Goal: Find specific page/section: Find specific page/section

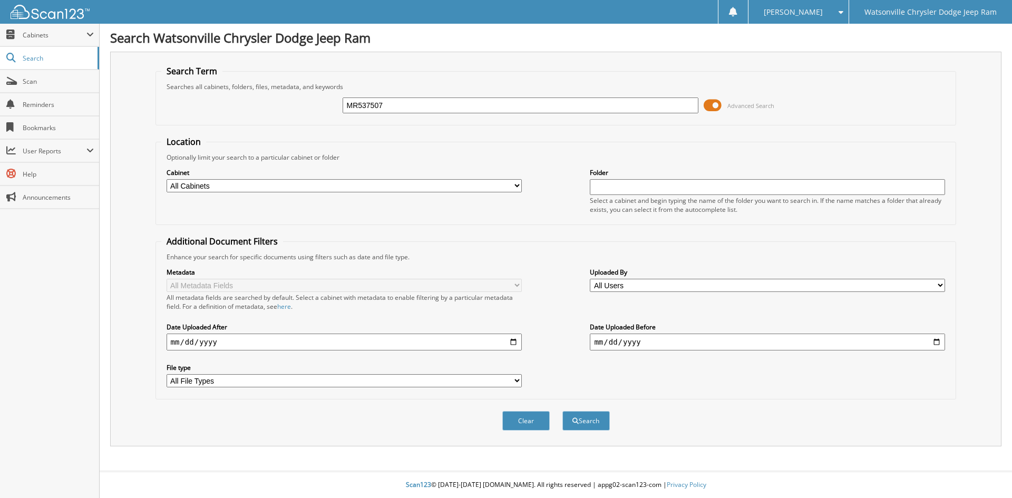
type input "MR537507"
click at [513, 185] on select "All Cabinets PARTS SERVICE RO Needs Filing" at bounding box center [344, 185] width 355 height 13
select select "29334"
click at [167, 179] on select "All Cabinets PARTS SERVICE RO Needs Filing" at bounding box center [344, 185] width 355 height 13
click at [586, 421] on button "Search" at bounding box center [585, 421] width 47 height 20
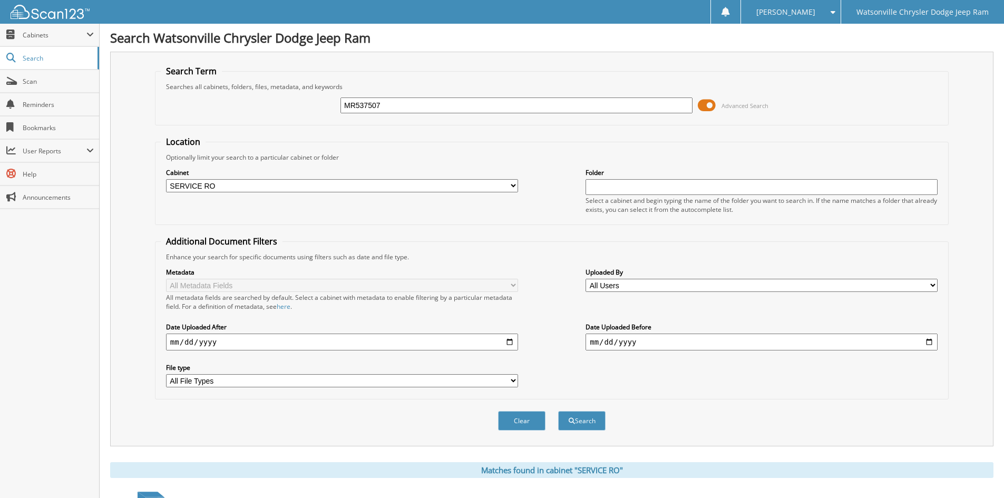
click at [932, 285] on select "All Users [PERSON_NAME] [PERSON_NAME] [PERSON_NAME] [PERSON_NAME] [PERSON_NAME]…" at bounding box center [762, 285] width 352 height 13
click at [740, 397] on fieldset "Additional Document Filters Enhance your search for specific documents using fi…" at bounding box center [552, 318] width 794 height 164
click at [35, 37] on span "Cabinets" at bounding box center [55, 35] width 64 height 9
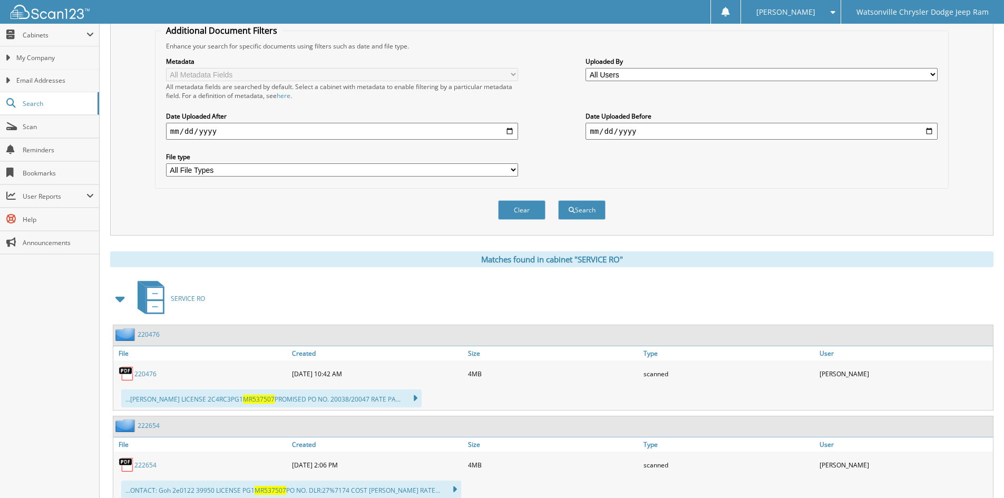
scroll to position [264, 0]
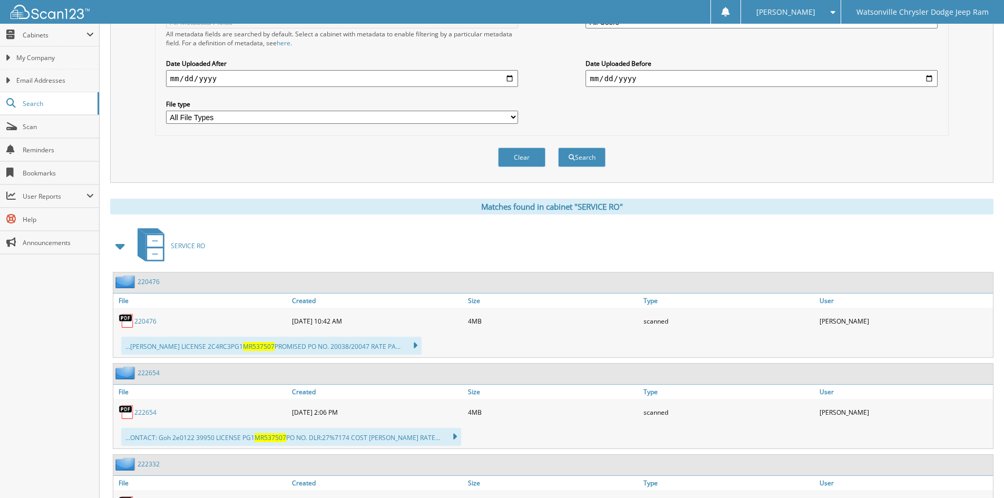
click at [146, 324] on link "220476" at bounding box center [145, 321] width 22 height 9
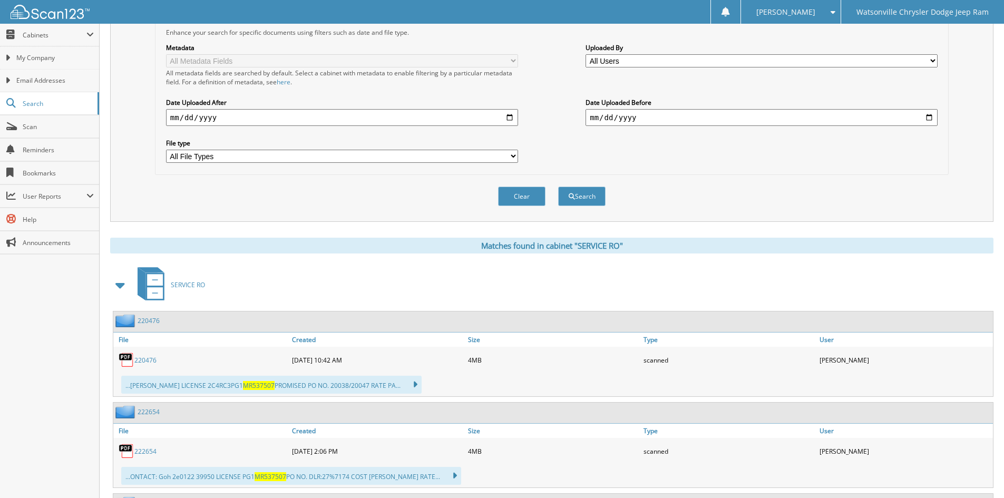
scroll to position [265, 0]
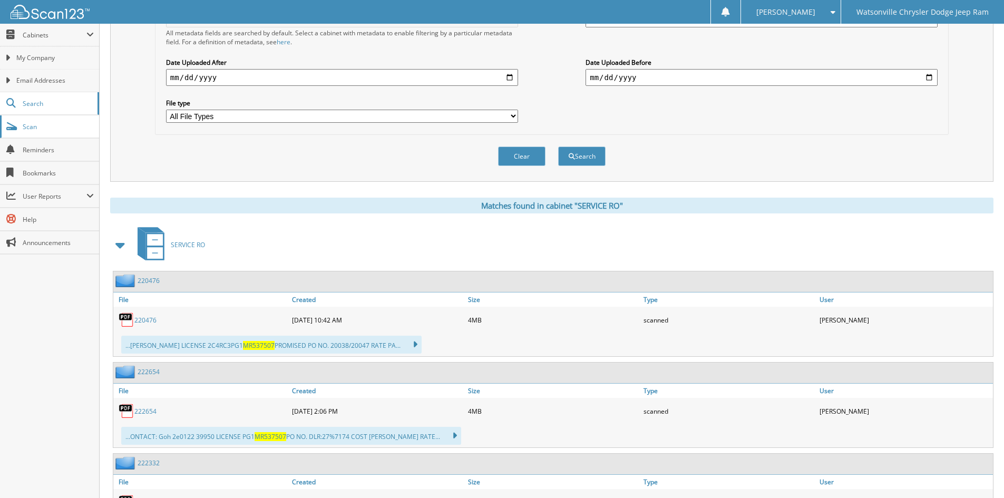
click at [28, 130] on span "Scan" at bounding box center [58, 126] width 71 height 9
